Goal: Find specific page/section

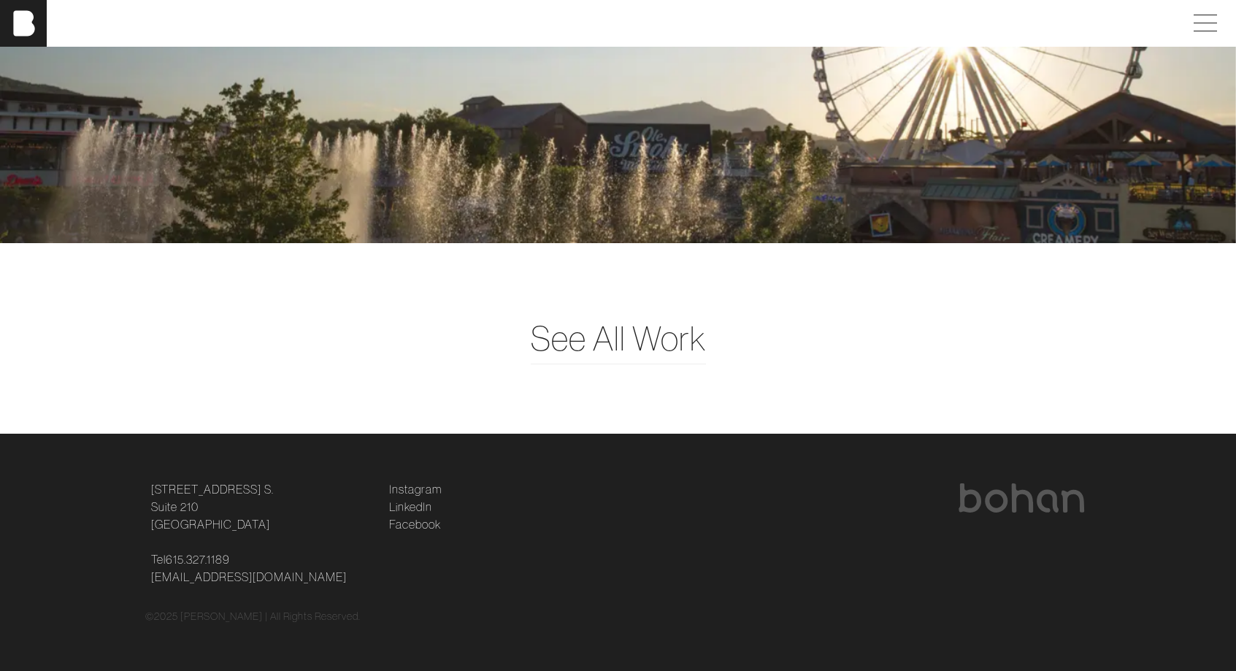
scroll to position [3891, 0]
click at [1217, 15] on span at bounding box center [1205, 15] width 23 height 1
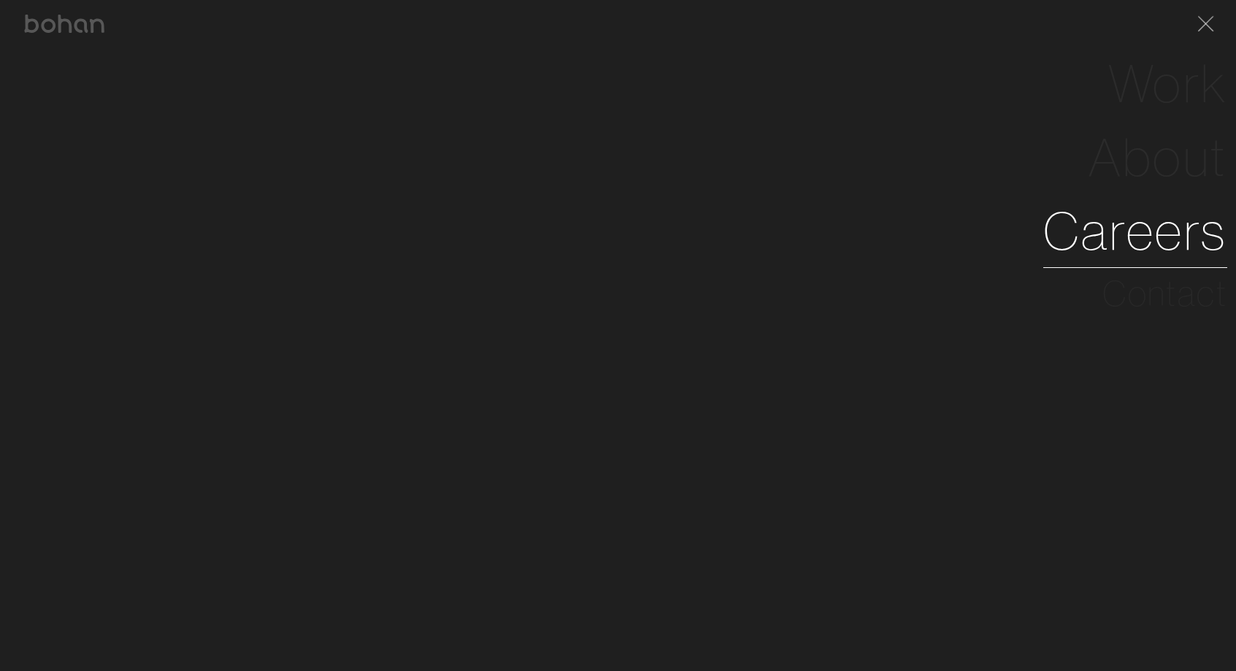
click at [1098, 235] on link "Careers" at bounding box center [1136, 231] width 184 height 74
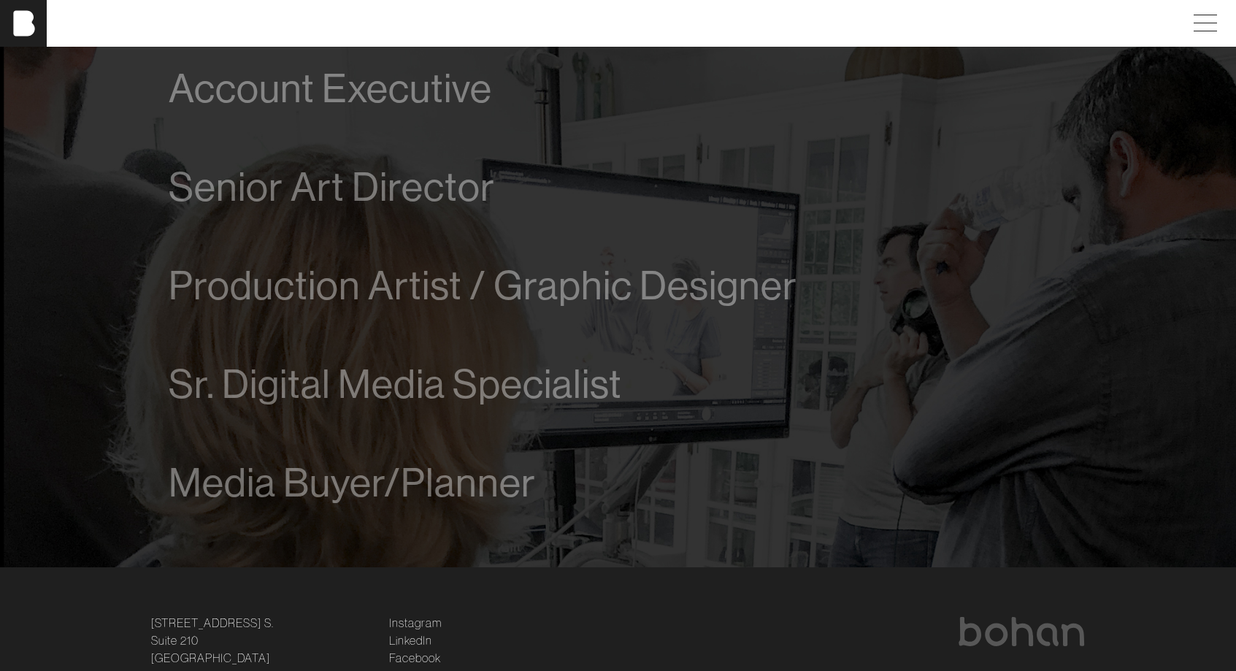
scroll to position [915, 0]
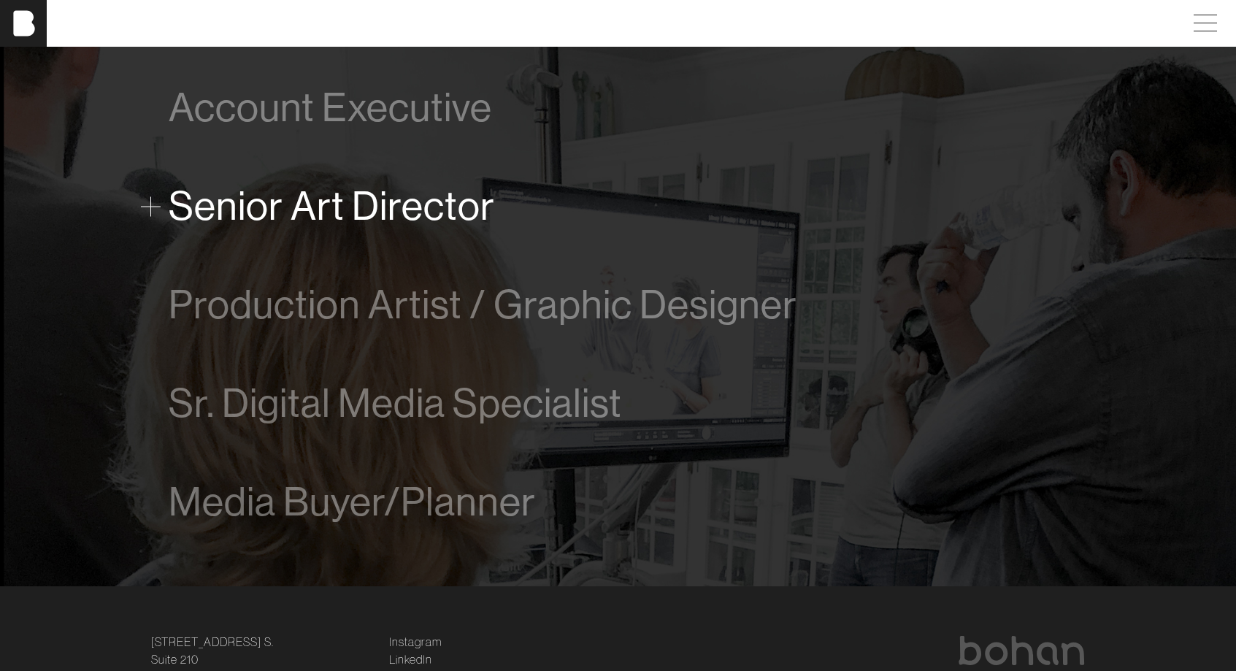
click at [419, 210] on span "Senior Art Director" at bounding box center [332, 206] width 326 height 45
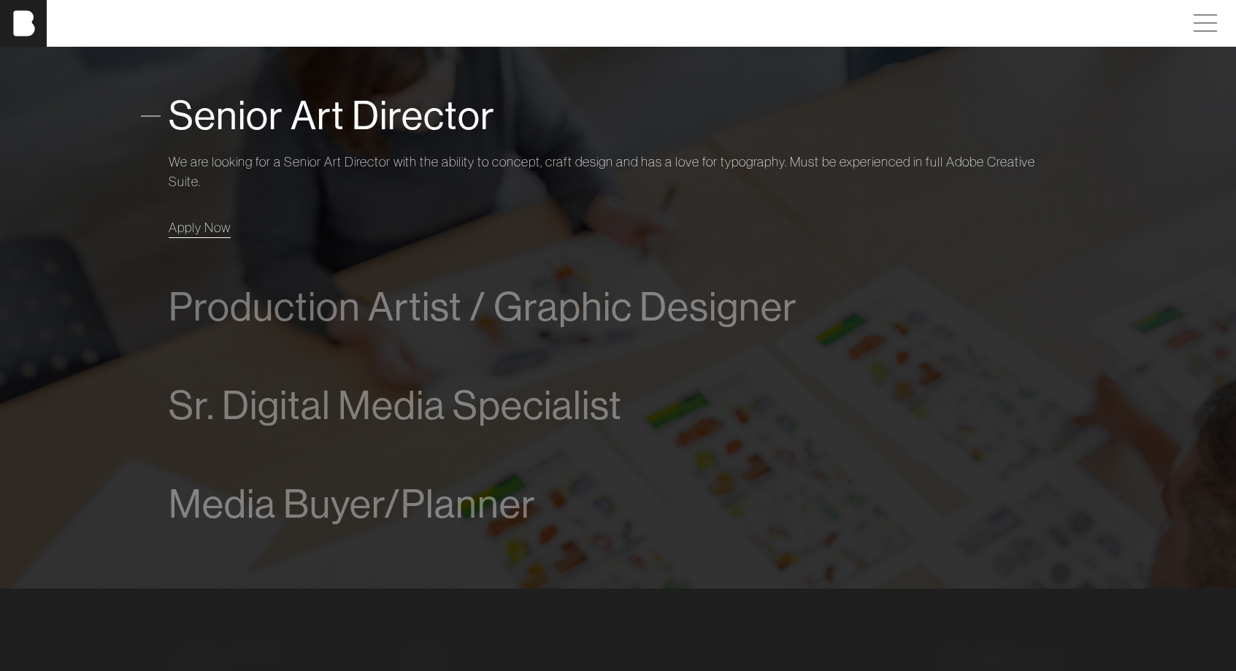
scroll to position [1010, 4]
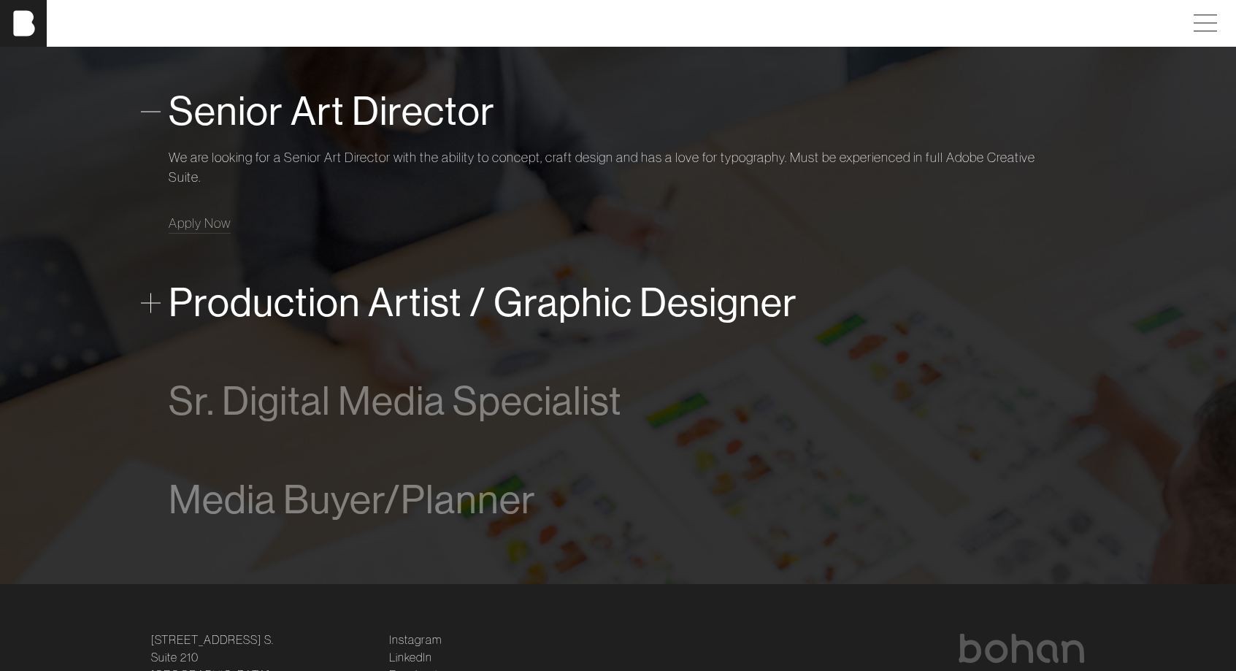
click at [199, 307] on span "Production Artist / Graphic Designer" at bounding box center [483, 302] width 629 height 45
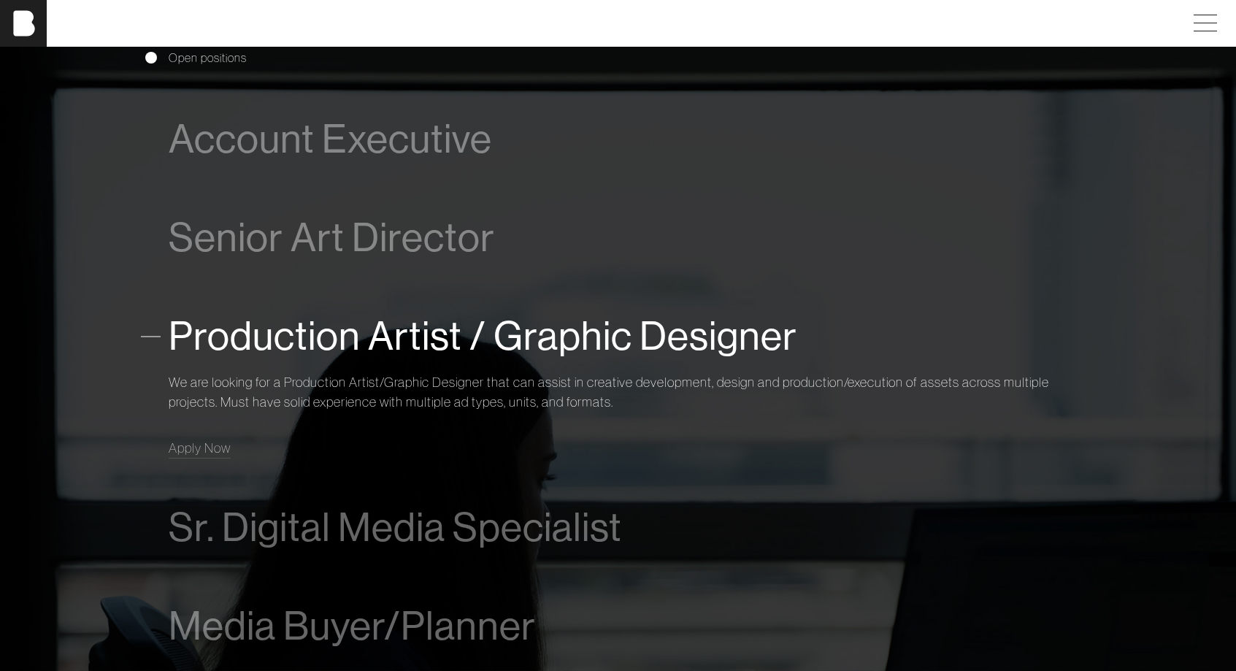
scroll to position [882, 4]
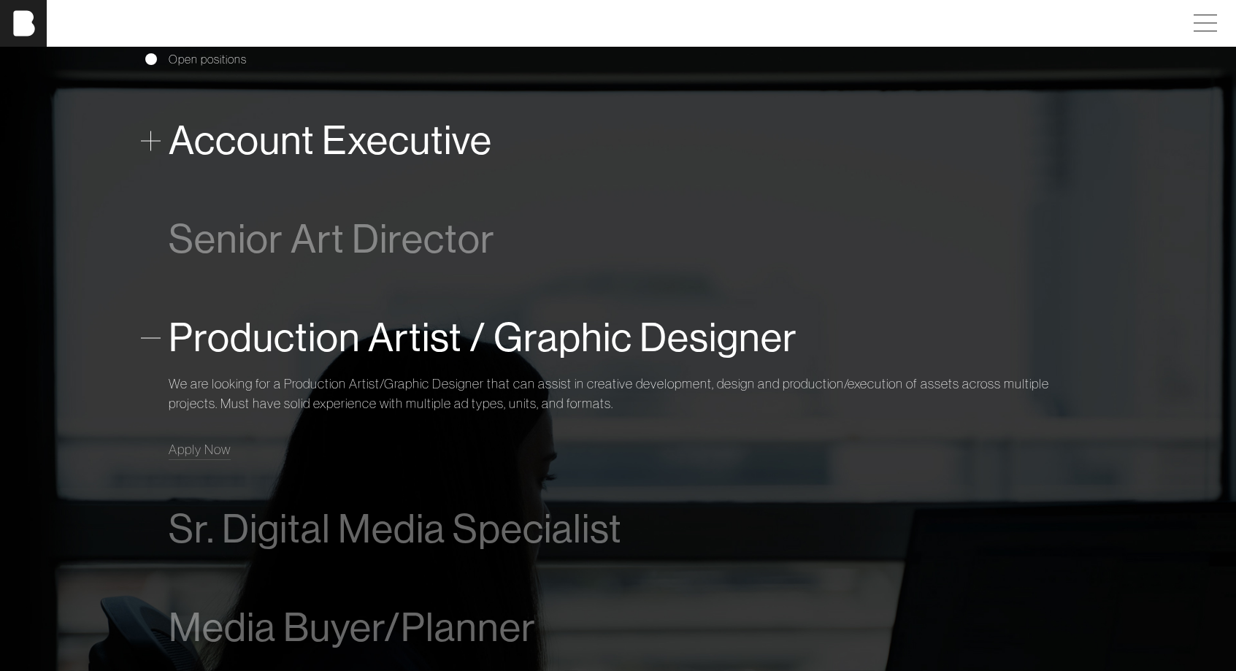
click at [212, 144] on span "Account Executive" at bounding box center [331, 140] width 324 height 45
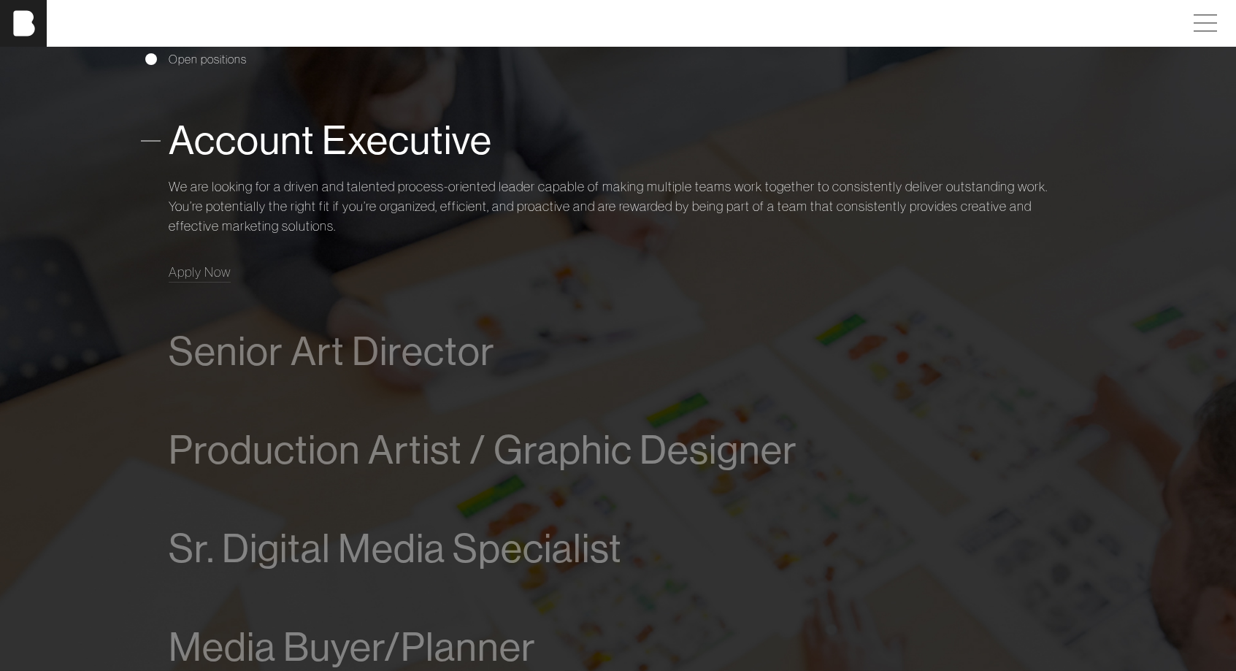
scroll to position [917, 4]
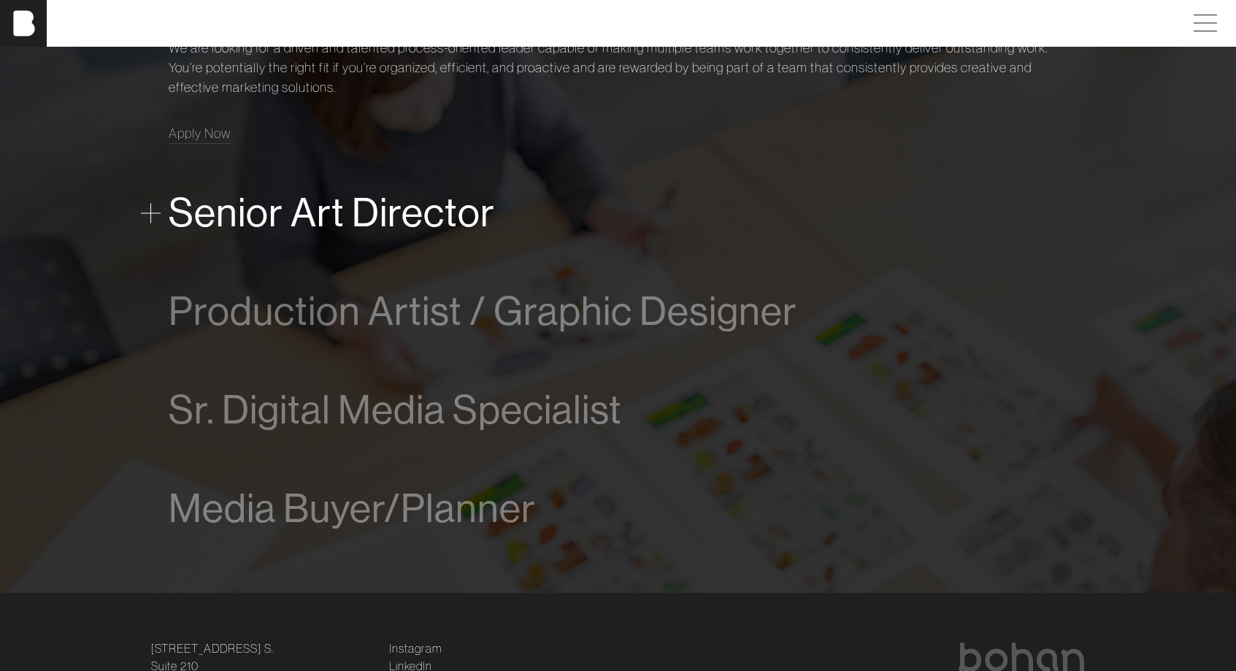
click at [199, 202] on span "Senior Art Director" at bounding box center [332, 213] width 326 height 45
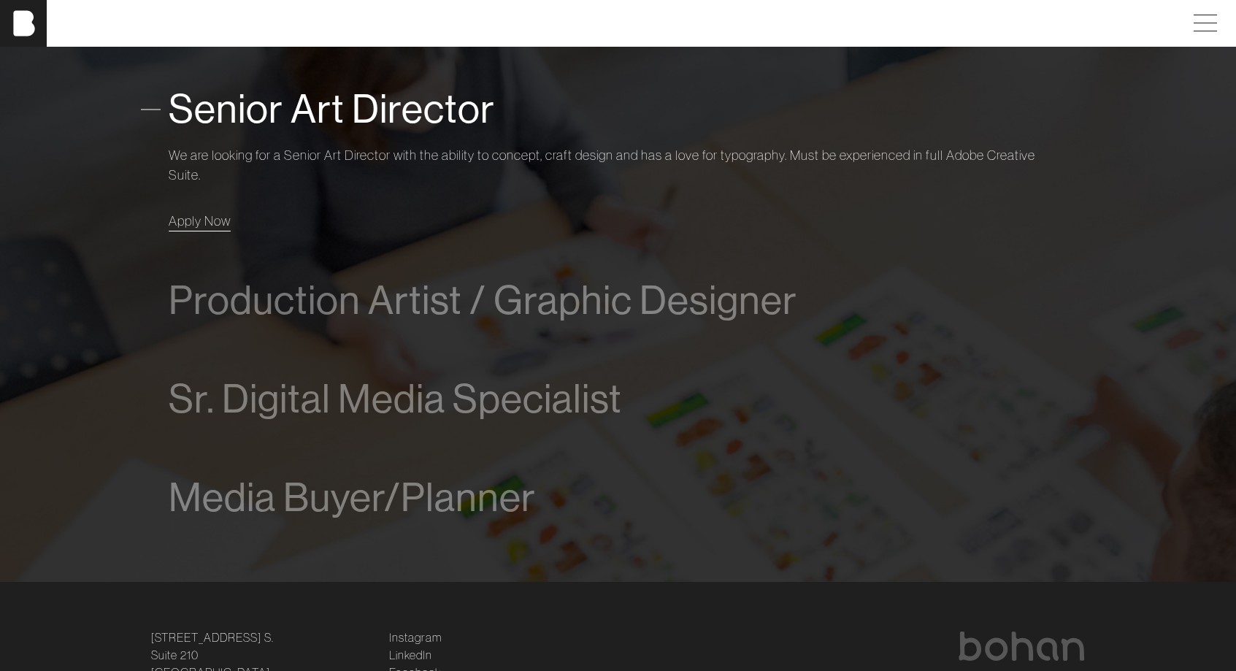
click at [200, 230] on link "Apply Now" at bounding box center [200, 221] width 62 height 20
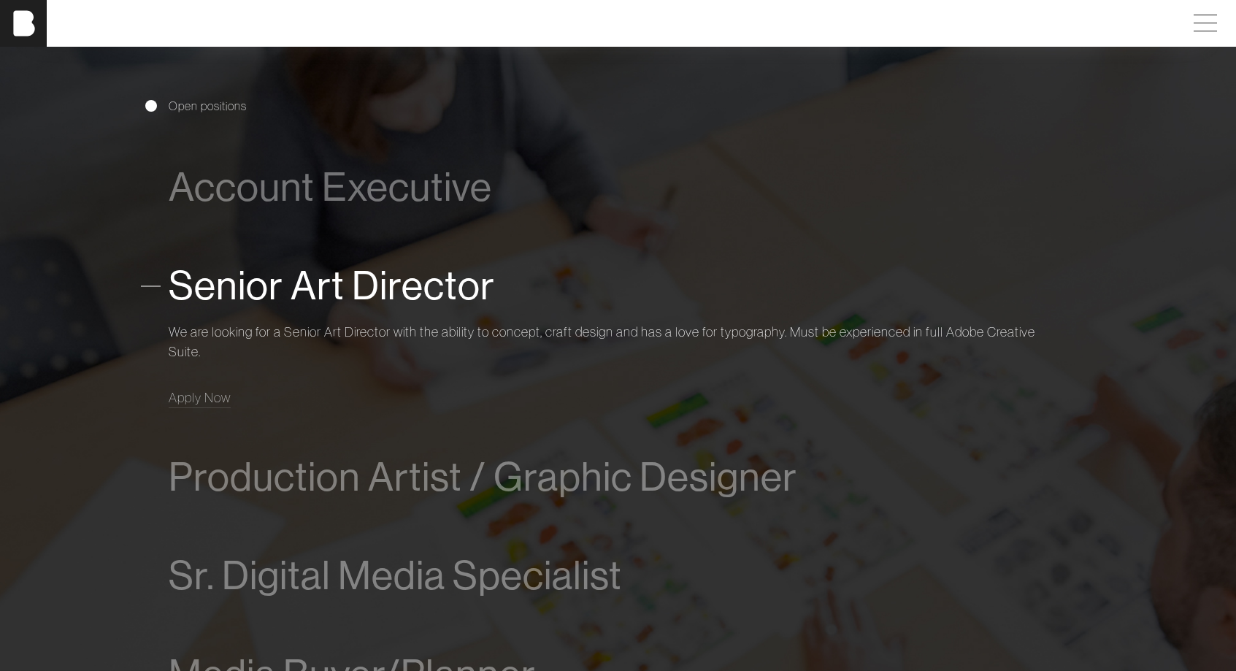
scroll to position [592, 4]
